Goal: Information Seeking & Learning: Stay updated

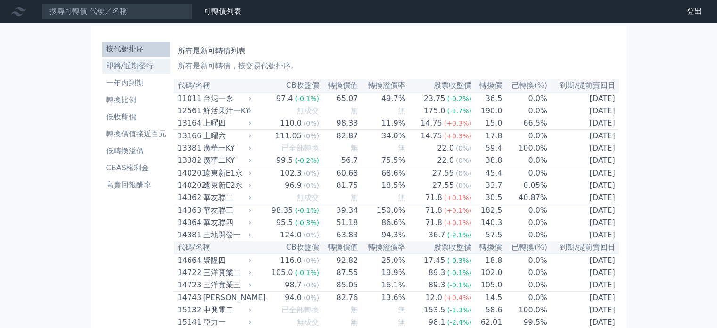
click at [143, 66] on li "即將/近期發行" at bounding box center [136, 65] width 68 height 11
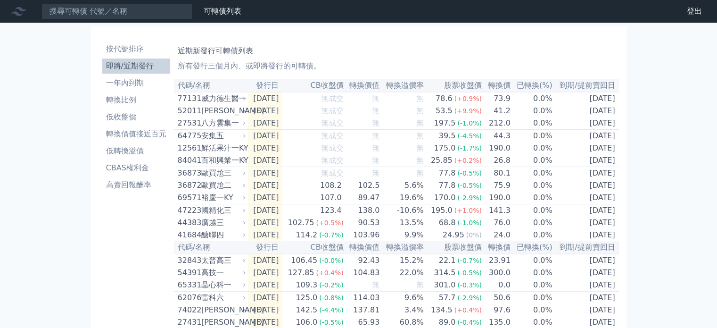
click at [212, 112] on div "凱衛一" at bounding box center [222, 110] width 43 height 11
click at [148, 44] on li "按代號排序" at bounding box center [136, 48] width 68 height 11
